Goal: Navigation & Orientation: Find specific page/section

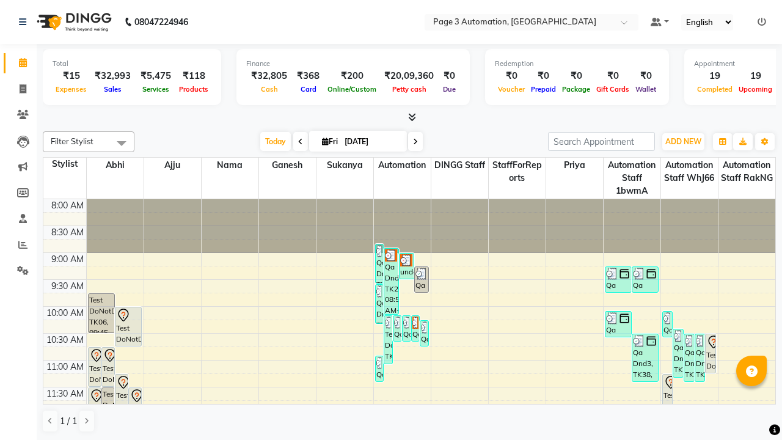
scroll to position [1, 0]
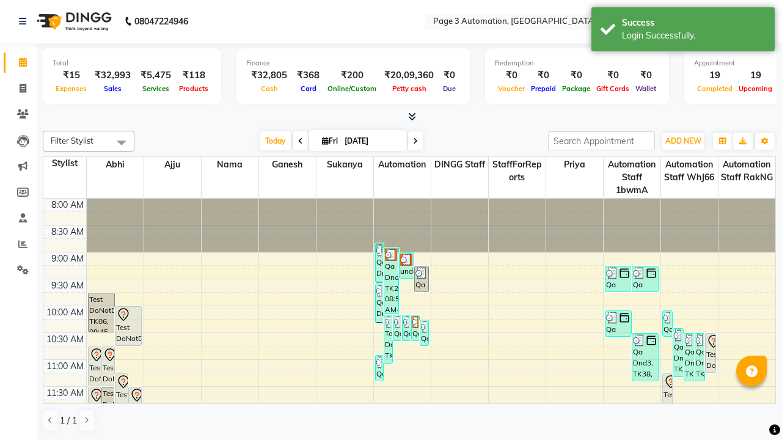
click at [762, 21] on icon at bounding box center [761, 21] width 9 height 9
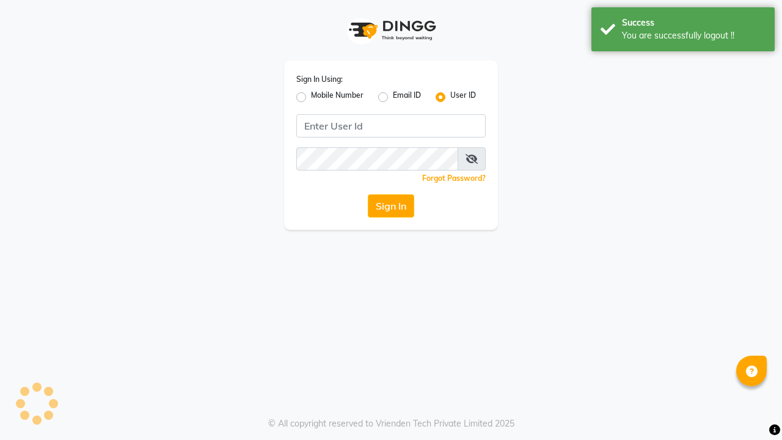
scroll to position [0, 0]
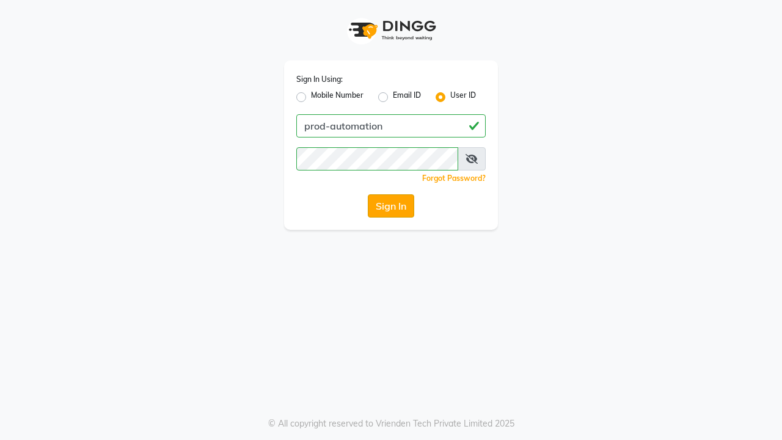
click at [391, 206] on button "Sign In" at bounding box center [391, 205] width 46 height 23
